Goal: Task Accomplishment & Management: Complete application form

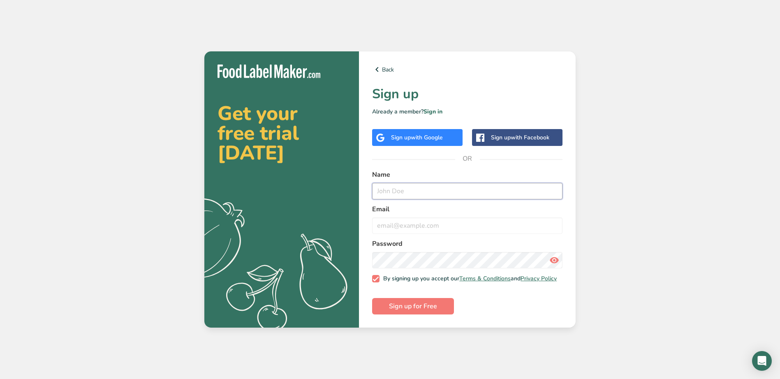
click at [430, 187] on input "text" at bounding box center [467, 191] width 190 height 16
type input "[PERSON_NAME]"
type input "[EMAIL_ADDRESS][DOMAIN_NAME]"
click at [372, 298] on button "Sign up for Free" at bounding box center [413, 306] width 82 height 16
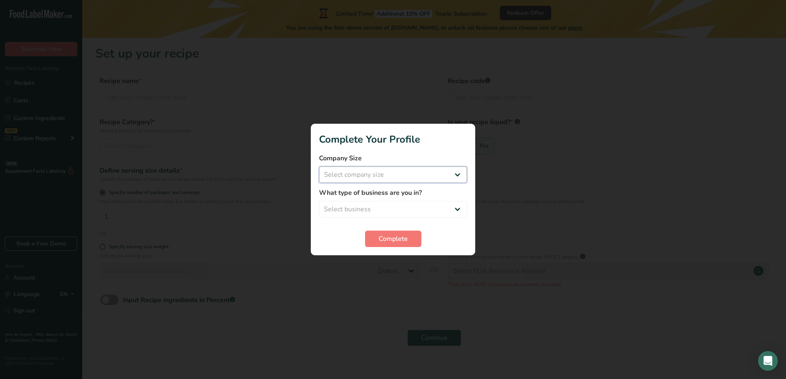
select select "1"
select select "5"
click at [398, 238] on span "Complete" at bounding box center [393, 239] width 29 height 10
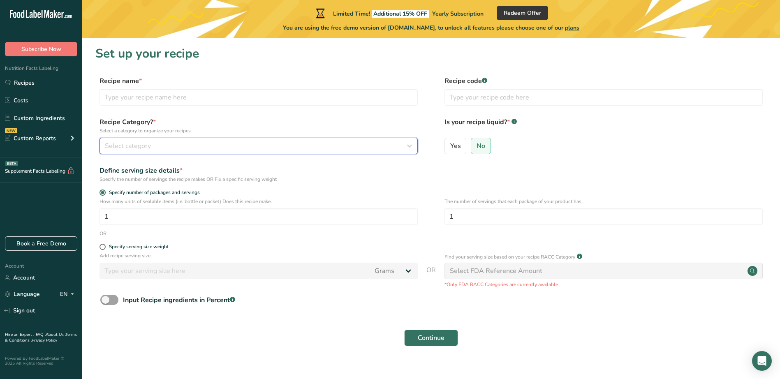
click at [188, 144] on div "Select category" at bounding box center [256, 146] width 303 height 10
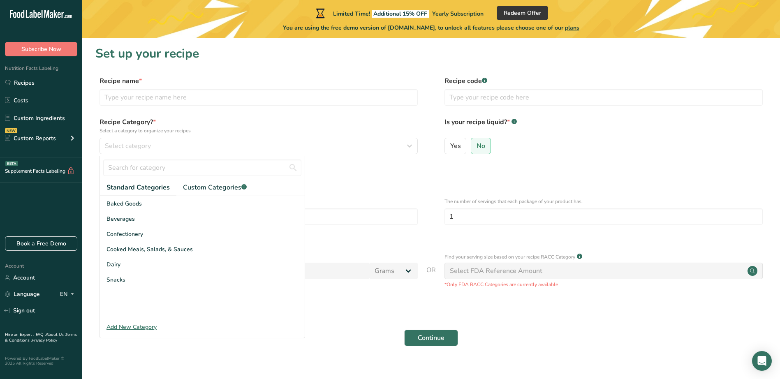
click at [402, 184] on form "Recipe name * Recipe code .a-a{fill:#347362;}.b-a{fill:#fff;} Recipe Category? …" at bounding box center [430, 213] width 671 height 275
